Goal: Transaction & Acquisition: Purchase product/service

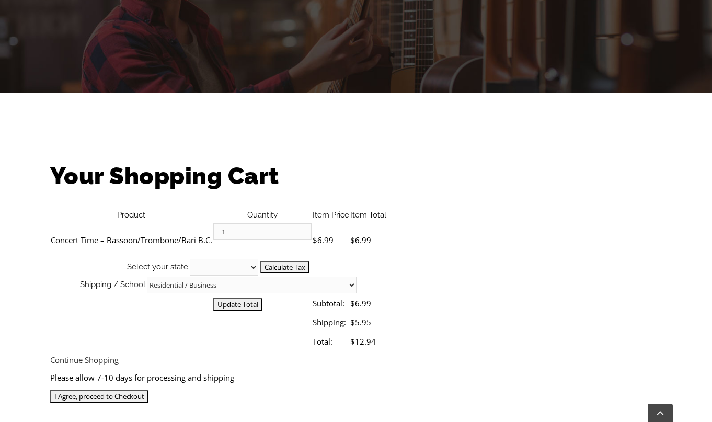
scroll to position [192, 0]
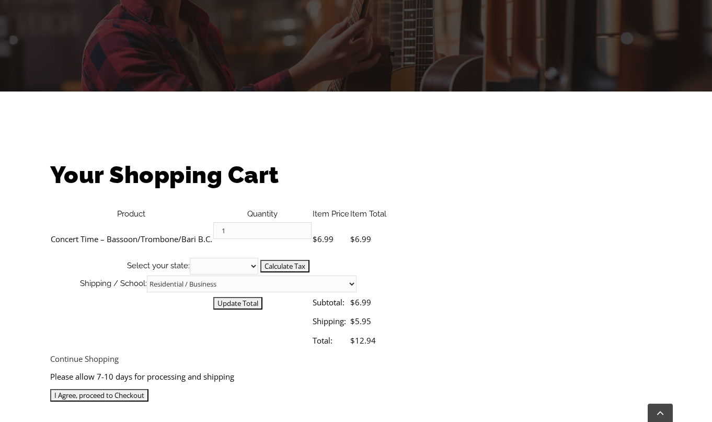
click at [258, 258] on select "Alabama Alaska Arizona Arkansas California Colorado Connecticut Delaware D. C. …" at bounding box center [224, 266] width 69 height 17
select select "PA"
click at [357, 276] on select "Residential / Business Store Pickup Annuciation BVM Benchmark School Bishop Sha…" at bounding box center [252, 284] width 210 height 17
select select "2-Media Elementary"
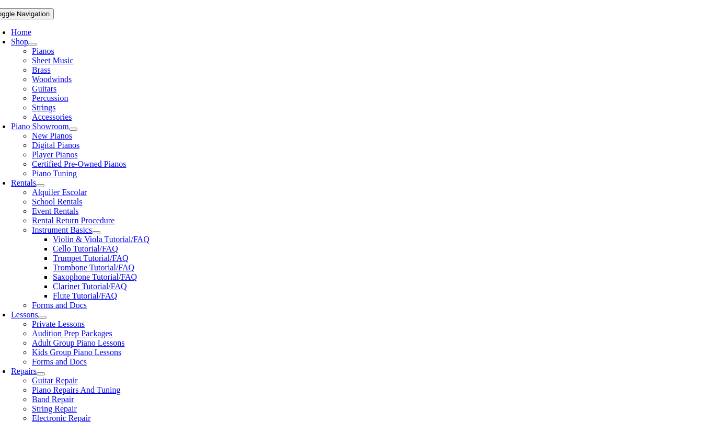
scroll to position [201, 0]
select select "PA"
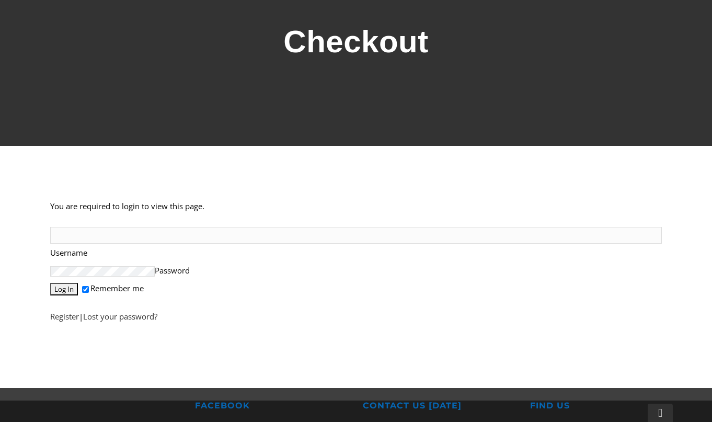
scroll to position [139, 0]
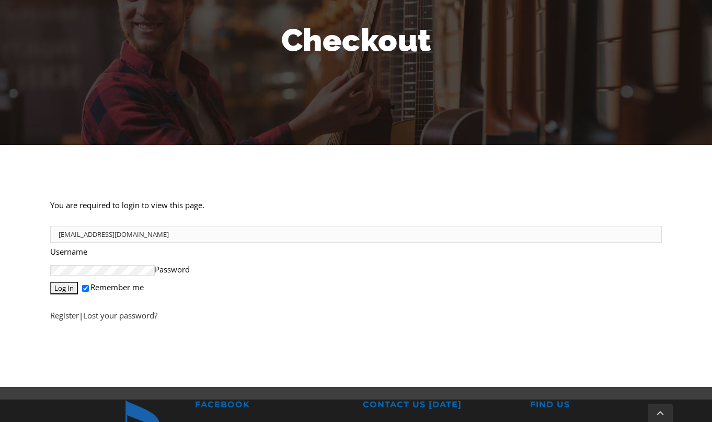
type input "yezzyat@gmail.com"
click at [82, 285] on input "Remember me" at bounding box center [85, 288] width 7 height 7
checkbox input "false"
click at [65, 282] on input "Log In" at bounding box center [64, 288] width 28 height 13
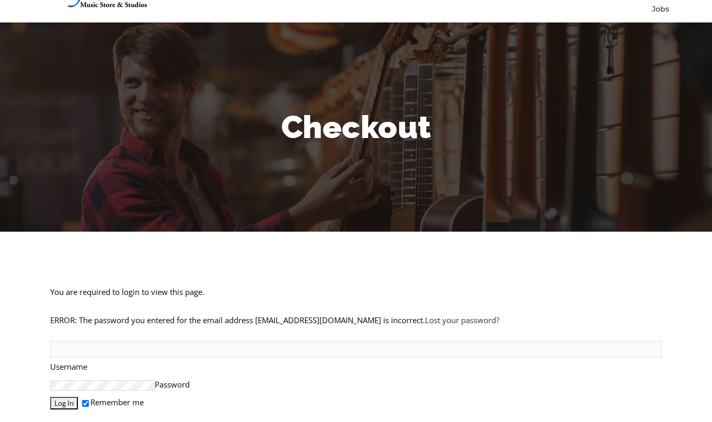
scroll to position [52, 0]
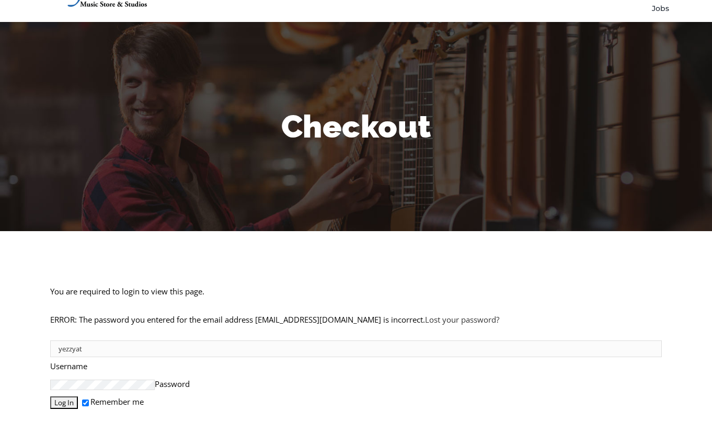
type input "yezzyat"
click at [183, 370] on p "yezzyat Username Password Log In Remember me" at bounding box center [356, 375] width 612 height 72
click at [82, 400] on input "Remember me" at bounding box center [85, 403] width 7 height 7
checkbox input "false"
click at [64, 396] on input "Log In" at bounding box center [64, 402] width 28 height 13
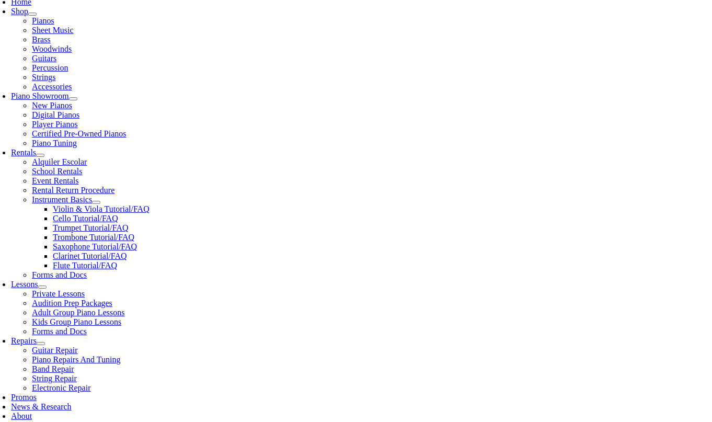
scroll to position [231, 0]
checkbox input "false"
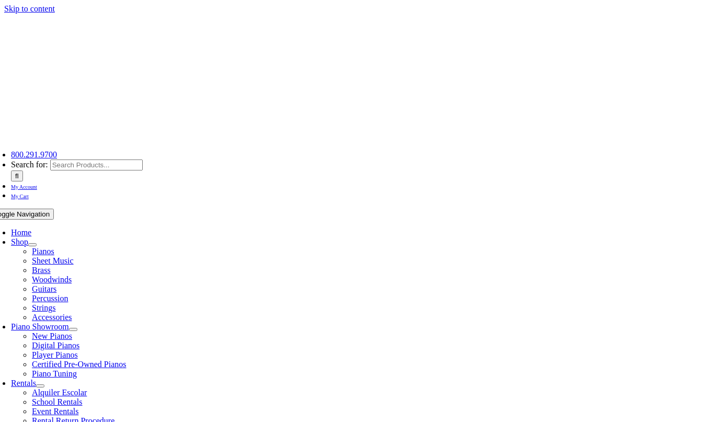
select select "PA"
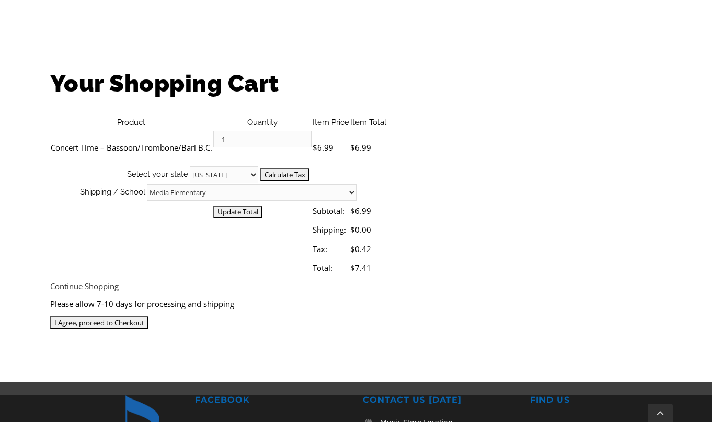
scroll to position [285, 0]
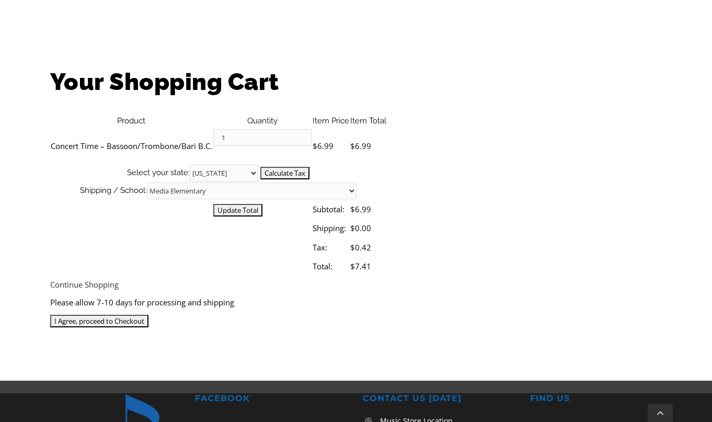
click at [149, 315] on input "I Agree, proceed to Checkout" at bounding box center [99, 321] width 98 height 13
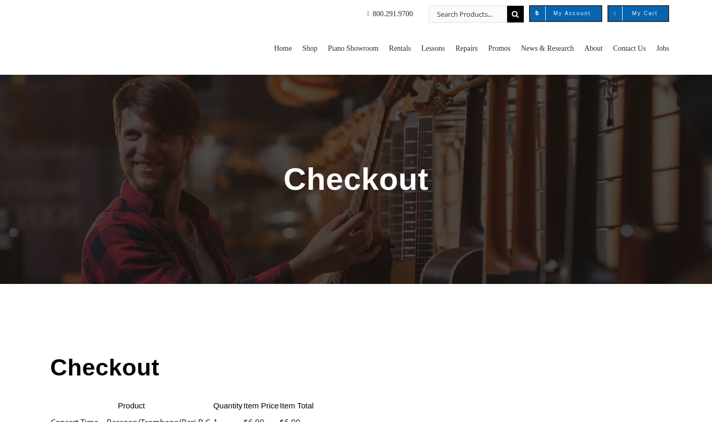
select select
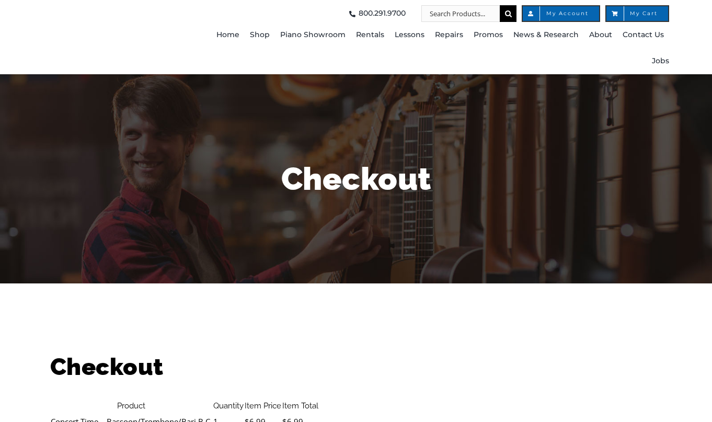
select select
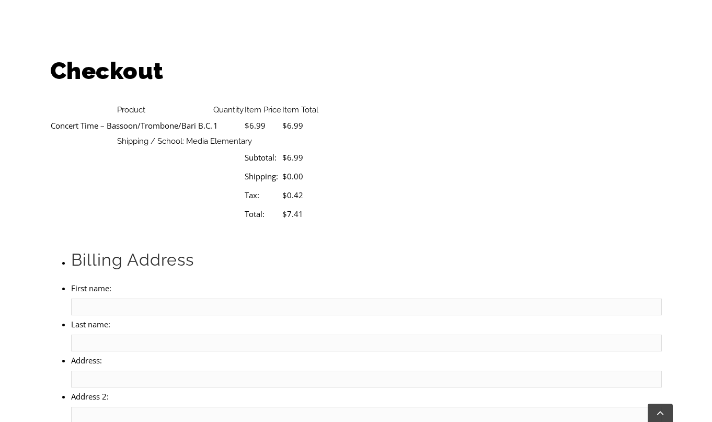
scroll to position [317, 0]
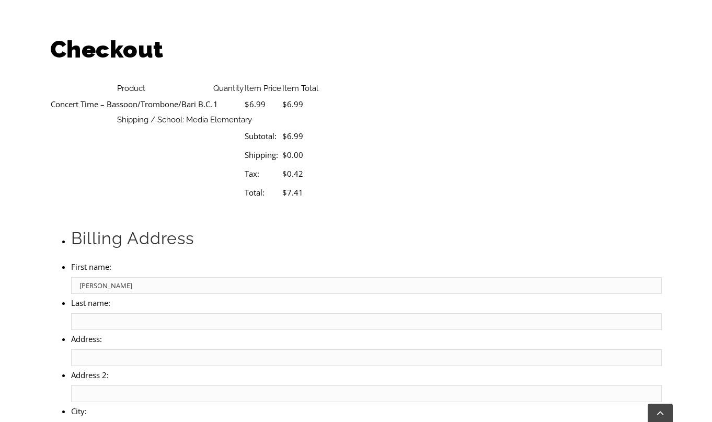
type input "Youssef"
type input "Ezzyat"
type input "89 Old Mill Drive"
type input "Media"
select select "PA"
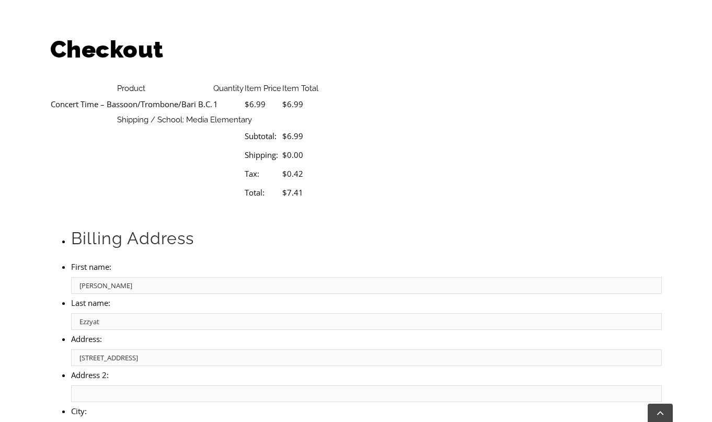
type input "19063"
select select "visa"
type input "4100390684869486"
select select "12"
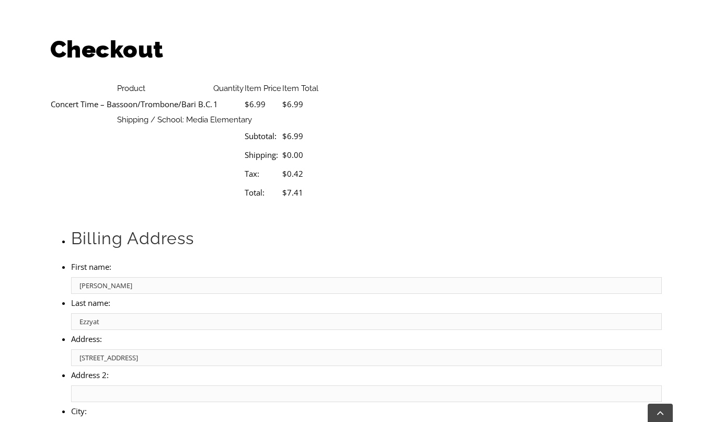
select select "2027"
type input "830"
type input "6097122749"
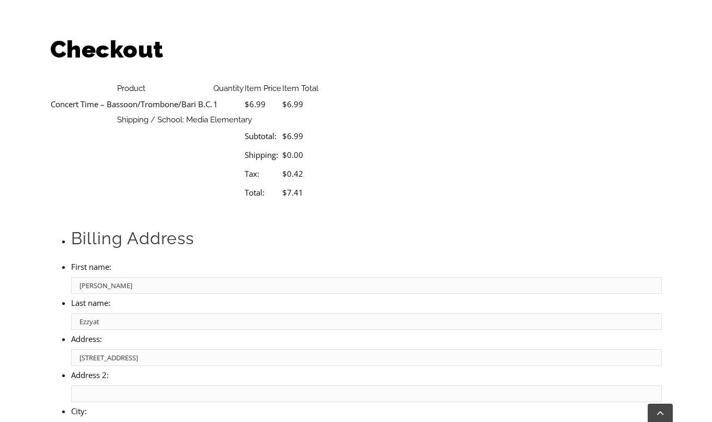
type input "yezzyat@gmail.com"
